Goal: Navigation & Orientation: Find specific page/section

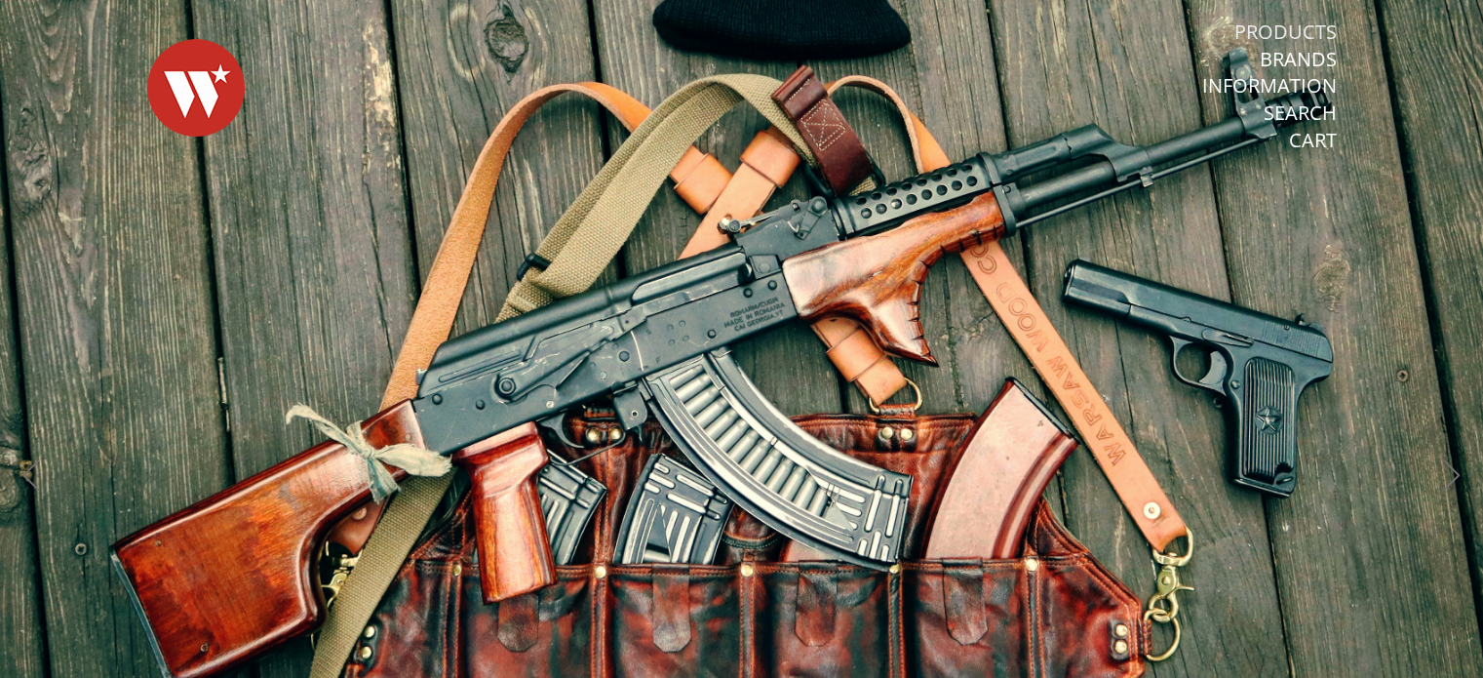
click at [1292, 25] on link "Products" at bounding box center [1285, 31] width 102 height 25
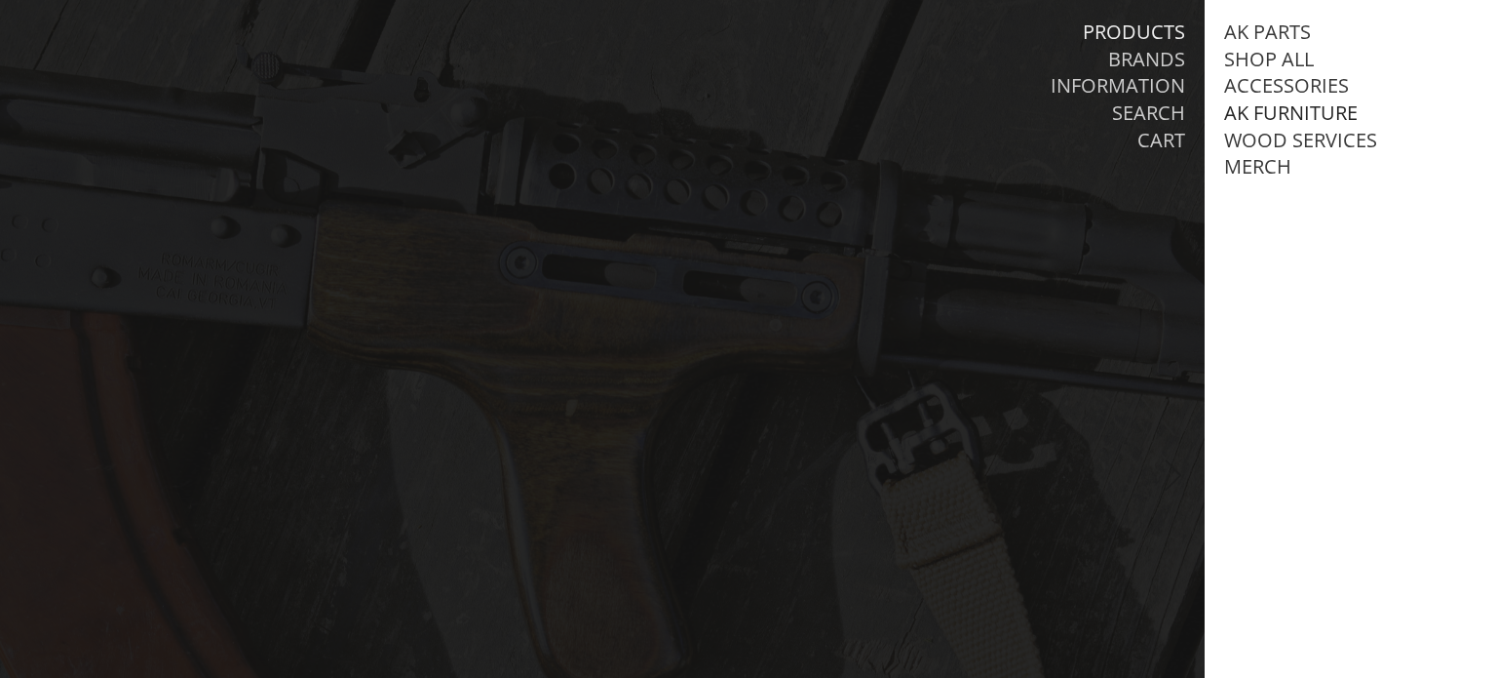
click at [1281, 116] on link "AK Furniture" at bounding box center [1291, 112] width 134 height 25
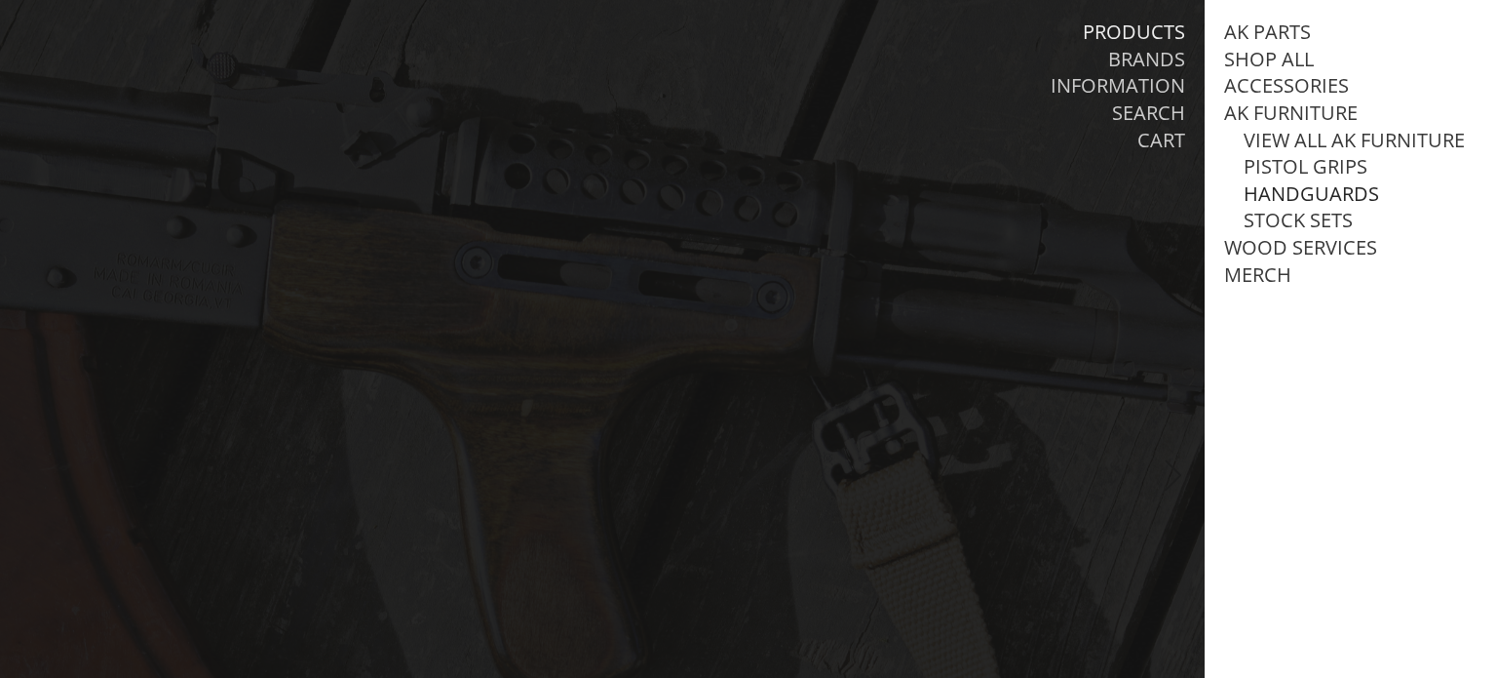
click at [1291, 207] on link "Handguards" at bounding box center [1312, 193] width 136 height 25
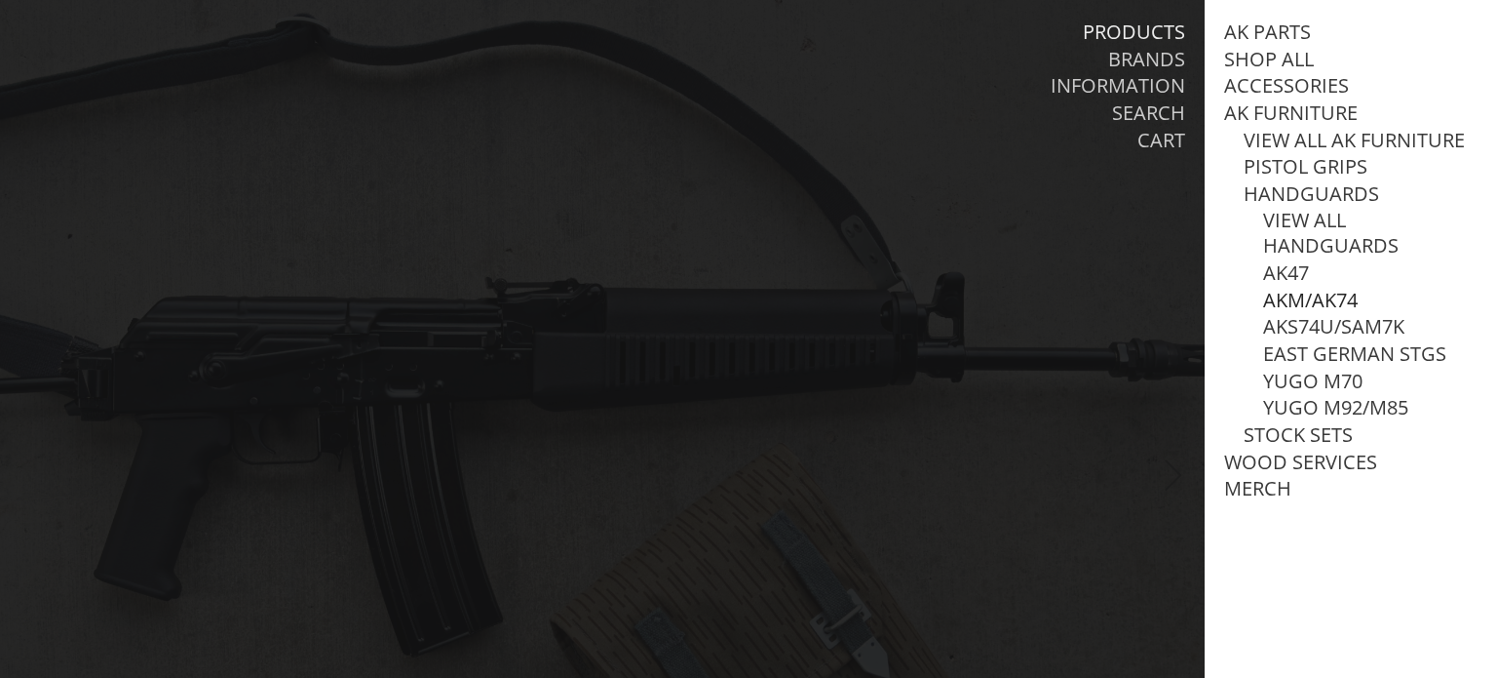
click at [1326, 313] on link "AKM/AK74" at bounding box center [1310, 300] width 95 height 25
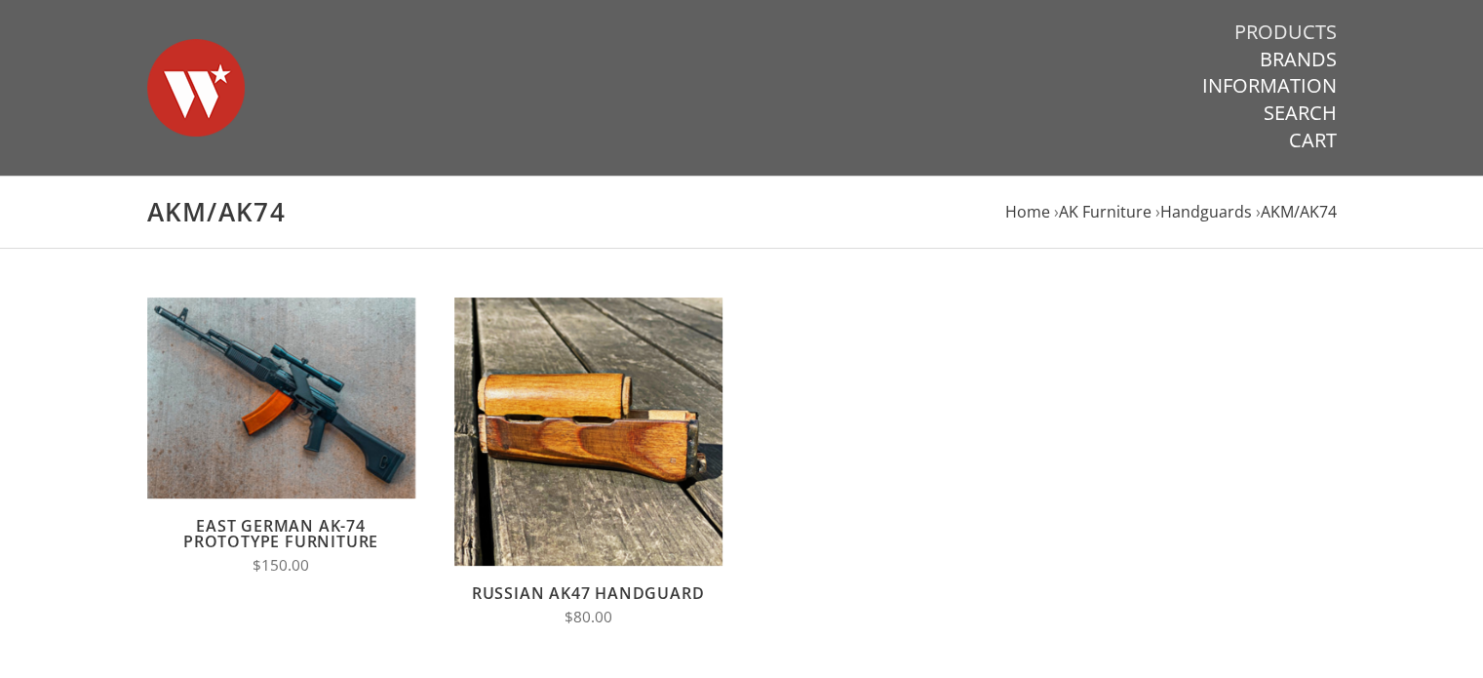
click at [1302, 31] on link "Products" at bounding box center [1285, 31] width 102 height 25
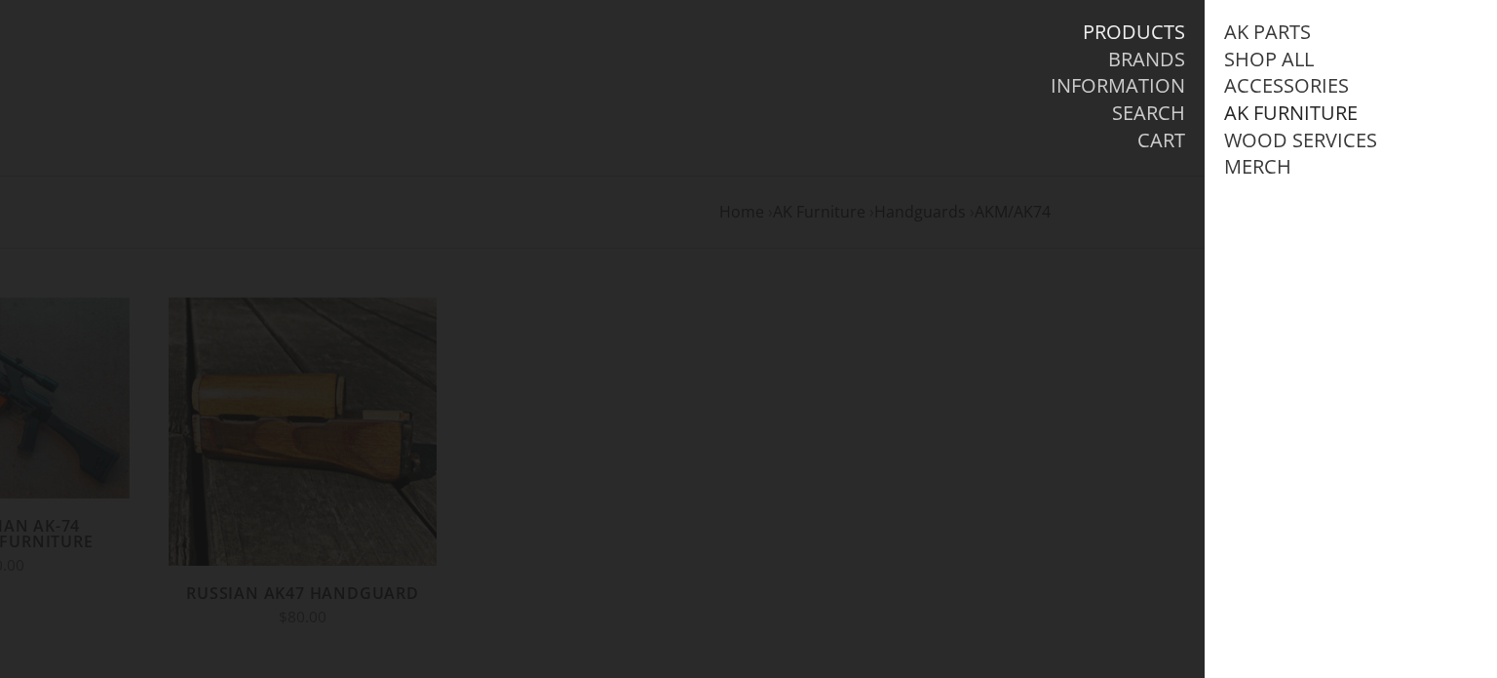
click at [1283, 112] on link "AK Furniture" at bounding box center [1291, 112] width 134 height 25
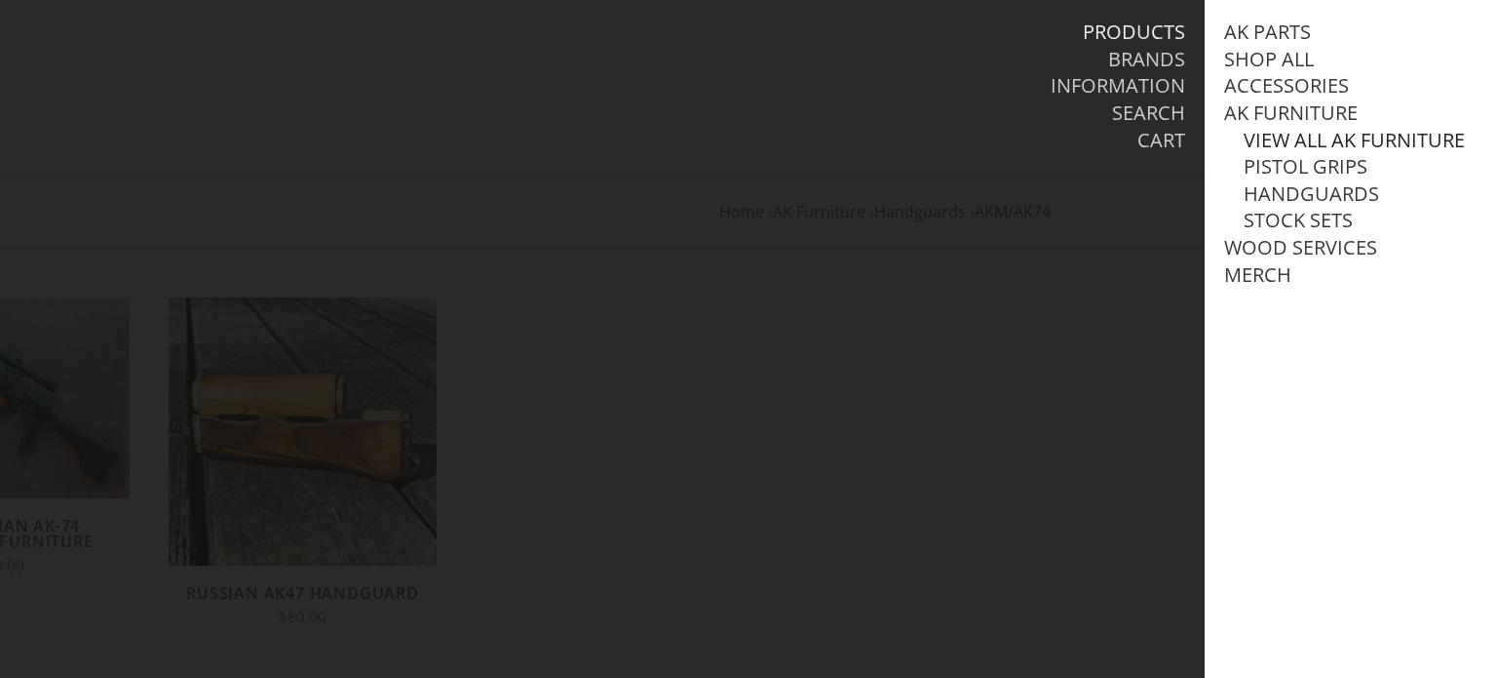
click at [1292, 139] on link "View all AK Furniture" at bounding box center [1354, 140] width 221 height 25
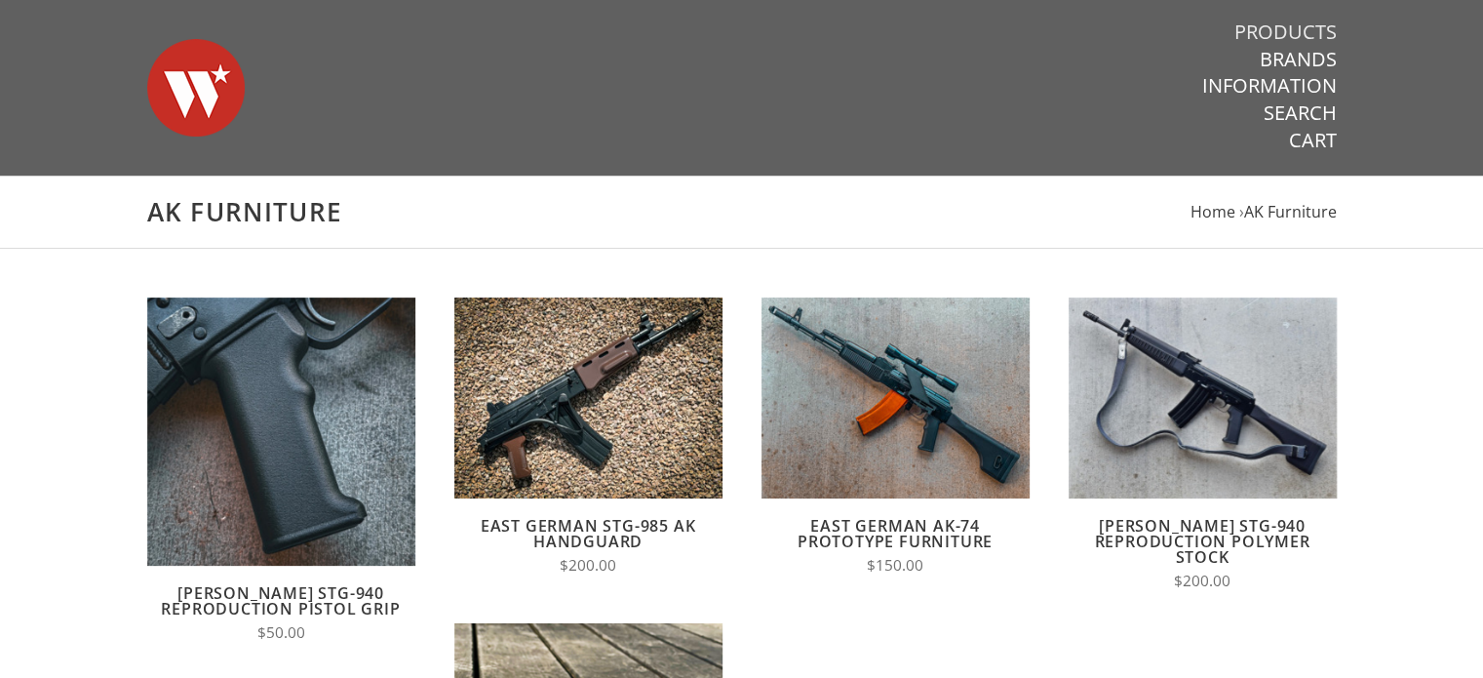
click at [1310, 28] on link "Products" at bounding box center [1285, 31] width 102 height 25
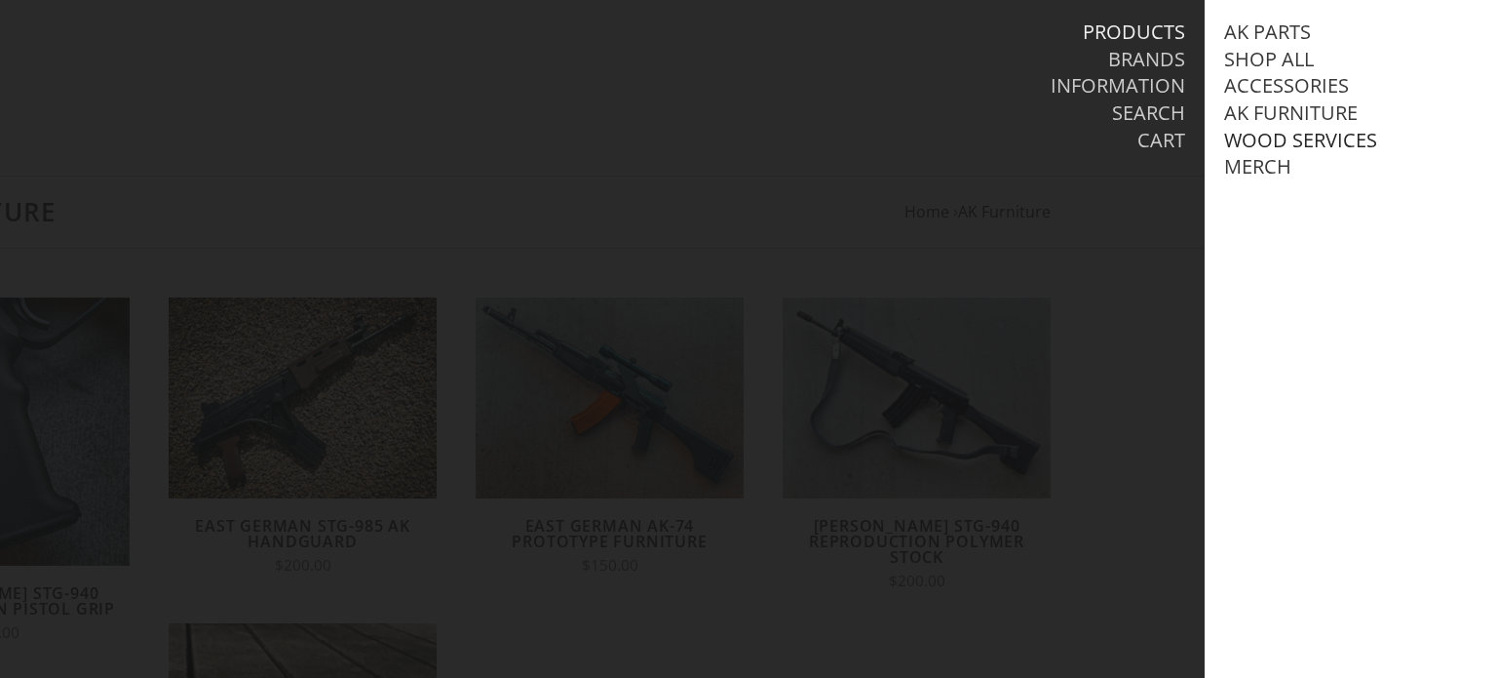
click at [1290, 146] on link "Wood Services" at bounding box center [1300, 140] width 153 height 25
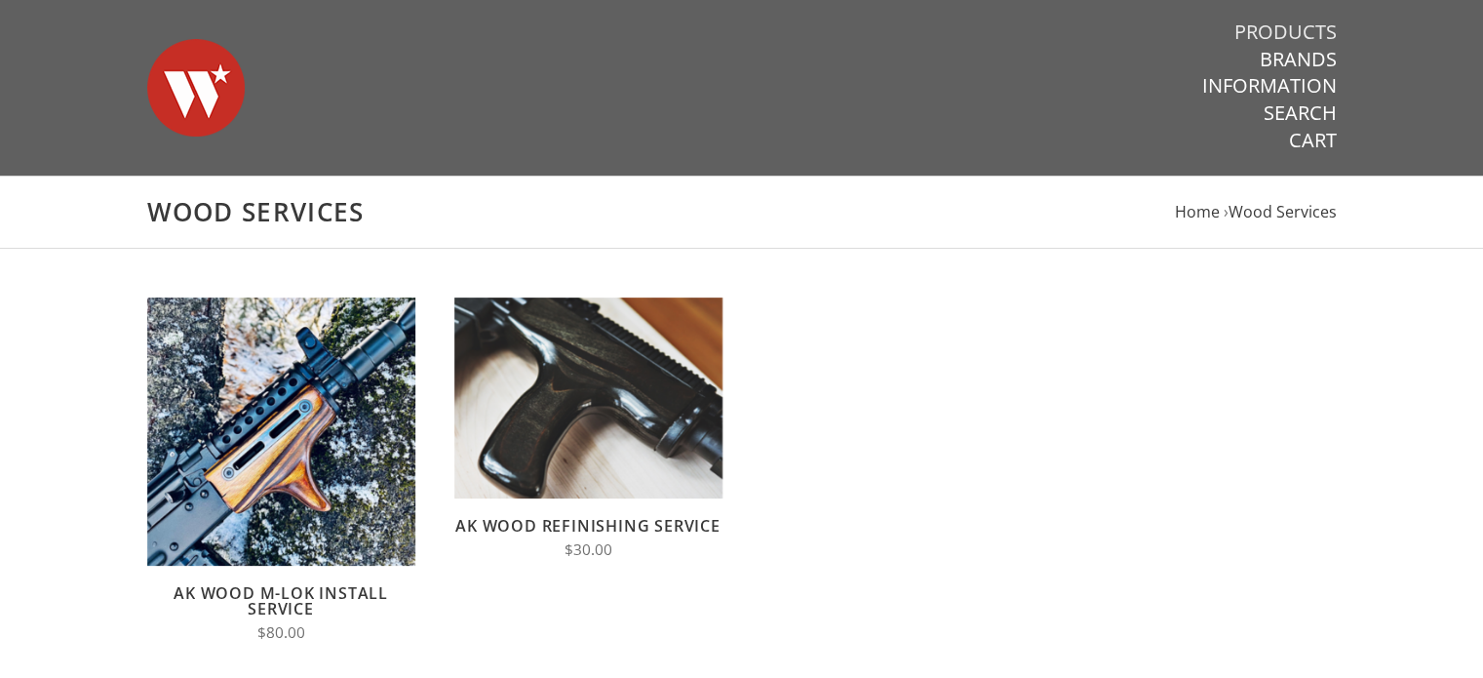
click at [1295, 27] on link "Products" at bounding box center [1285, 31] width 102 height 25
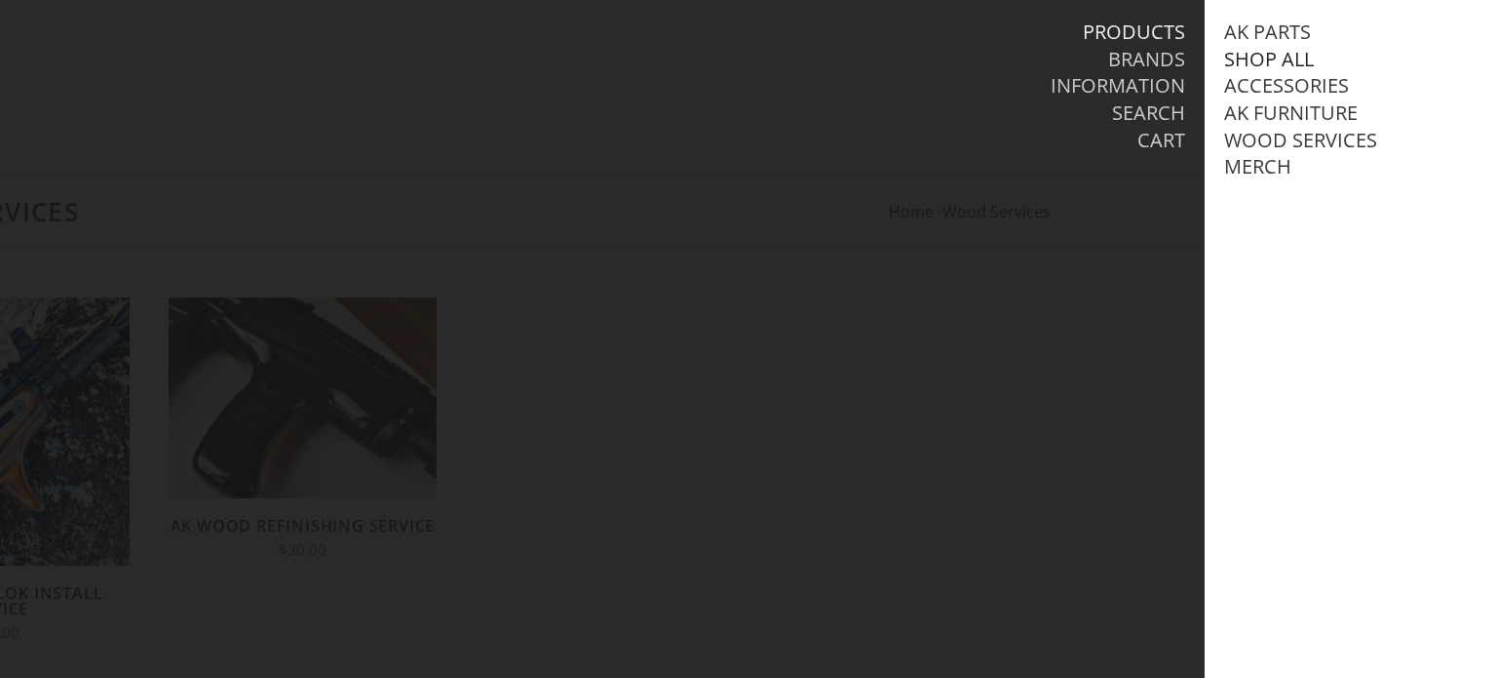
click at [1293, 60] on link "Shop All" at bounding box center [1269, 59] width 90 height 25
